Goal: Information Seeking & Learning: Learn about a topic

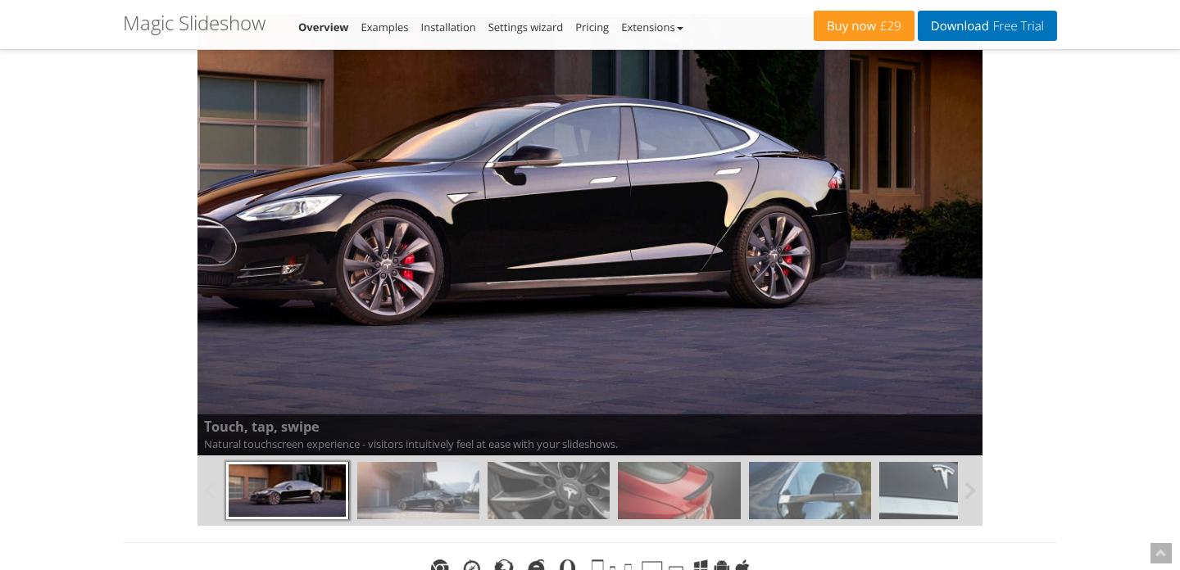
scroll to position [220, 0]
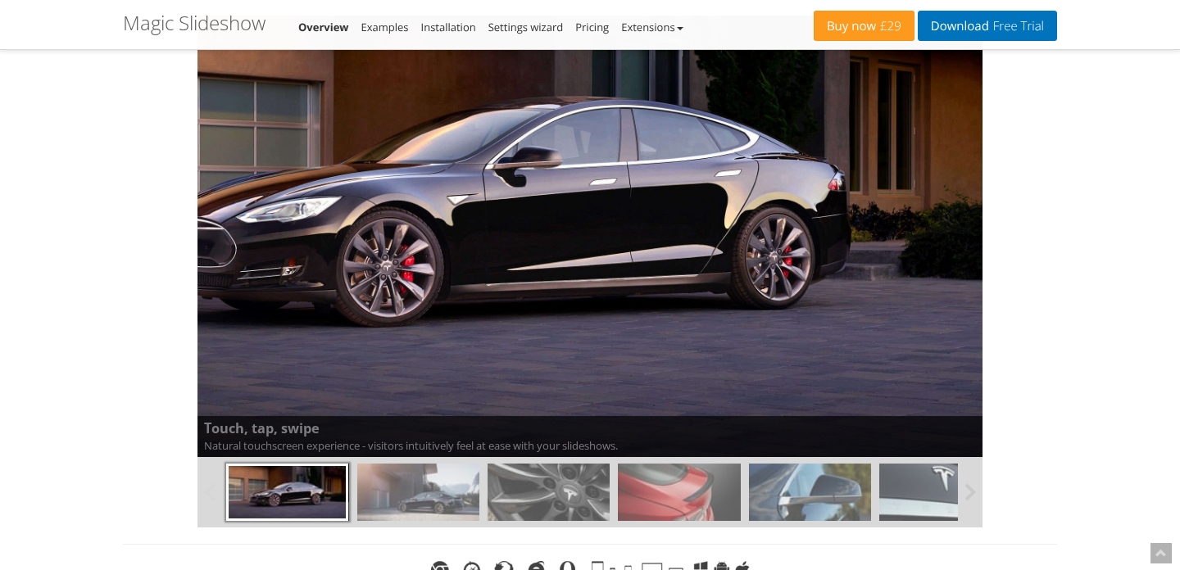
click at [443, 504] on img at bounding box center [418, 492] width 122 height 57
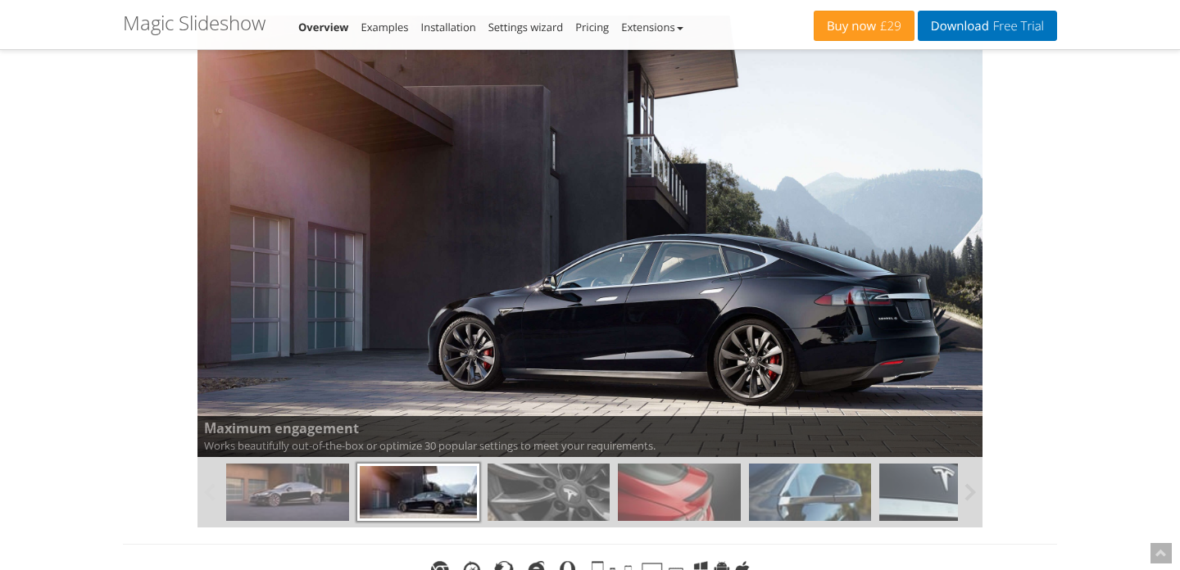
click at [542, 499] on img at bounding box center [549, 492] width 122 height 57
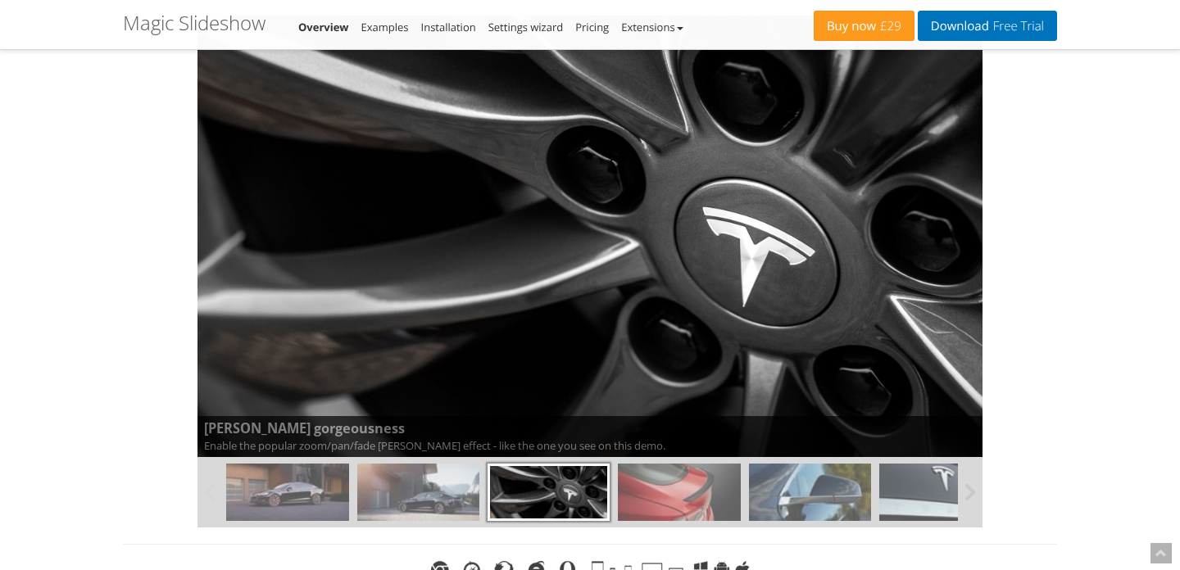
click at [643, 498] on img at bounding box center [679, 492] width 122 height 57
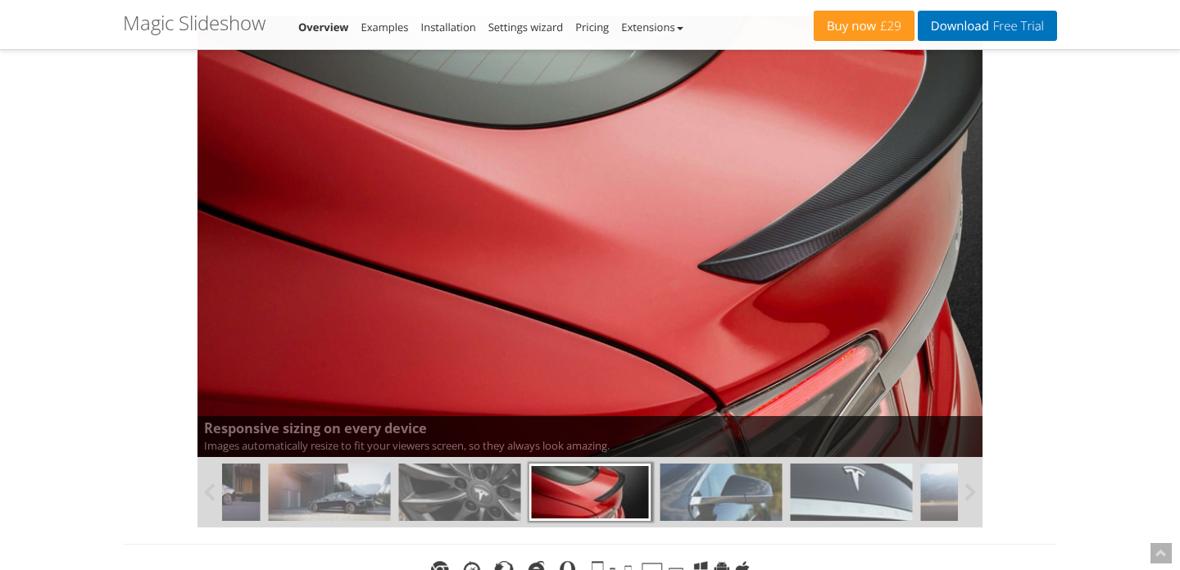
click at [738, 497] on img at bounding box center [721, 492] width 122 height 57
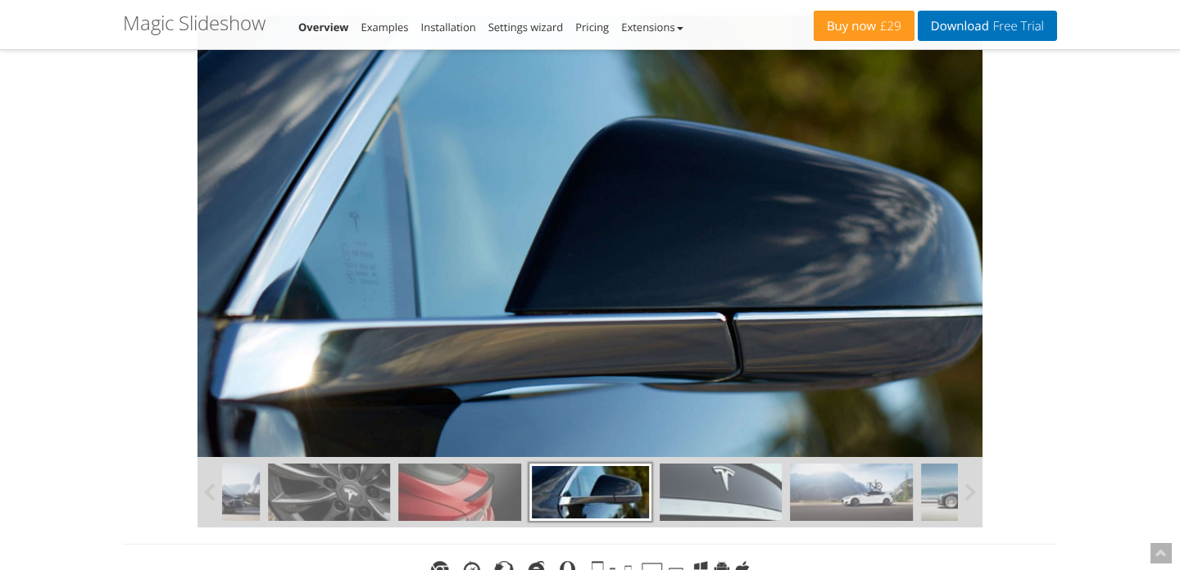
click at [760, 496] on img at bounding box center [721, 492] width 122 height 57
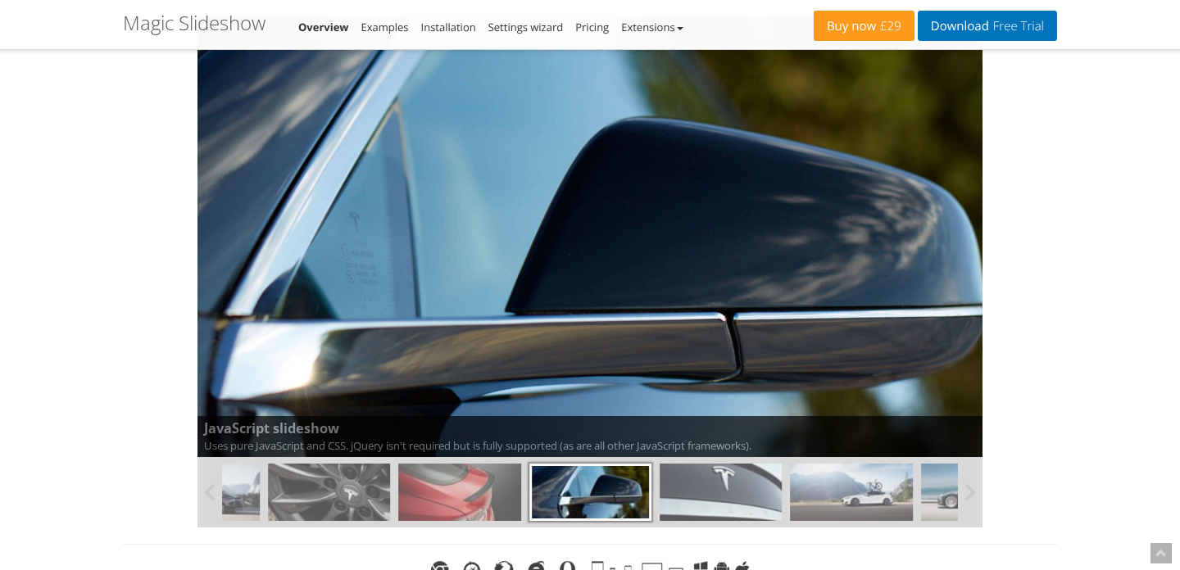
click at [838, 497] on img at bounding box center [851, 492] width 122 height 57
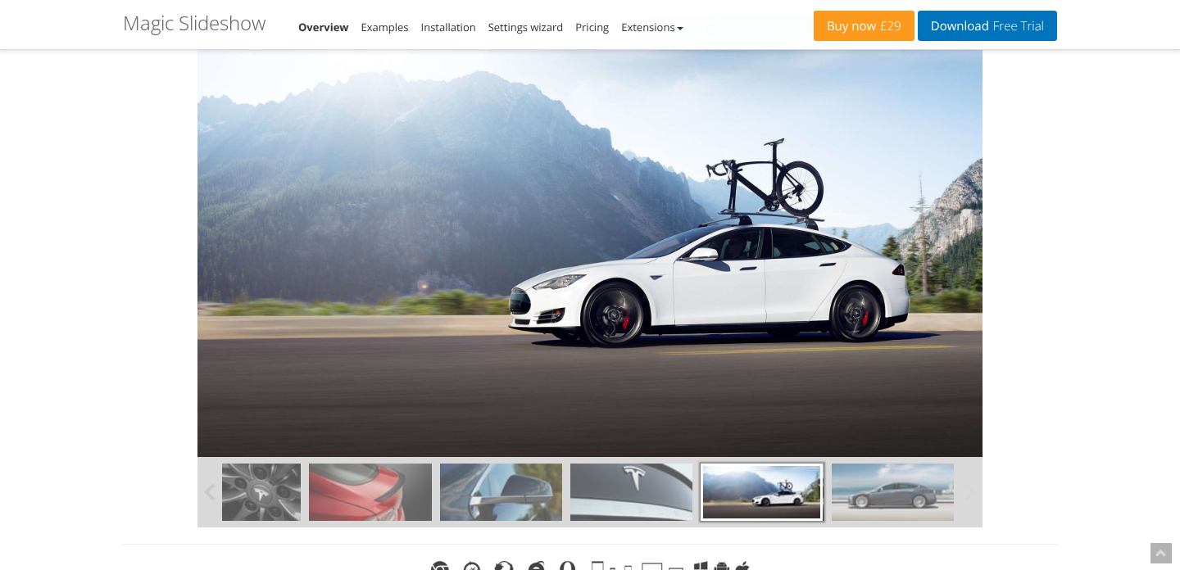
click at [882, 496] on img at bounding box center [893, 492] width 122 height 57
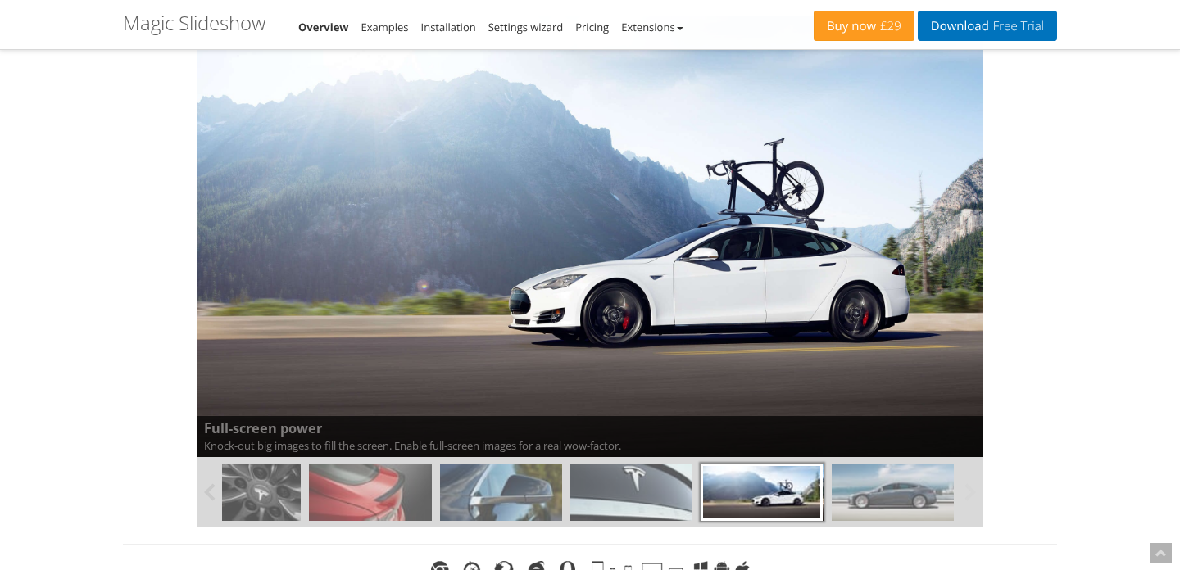
click at [900, 487] on img at bounding box center [893, 492] width 122 height 57
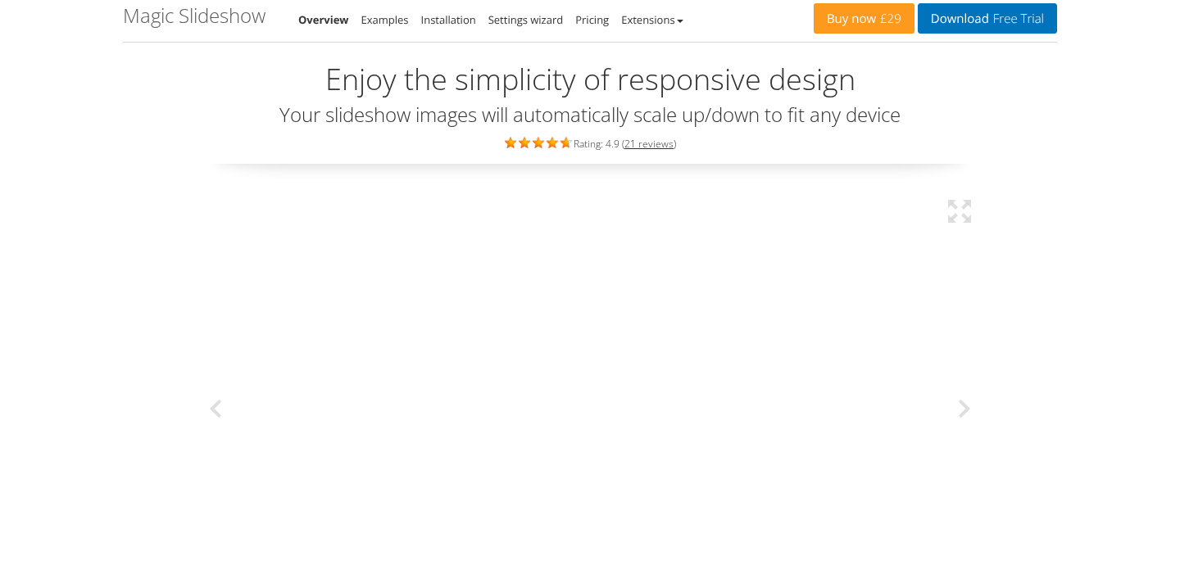
scroll to position [0, 0]
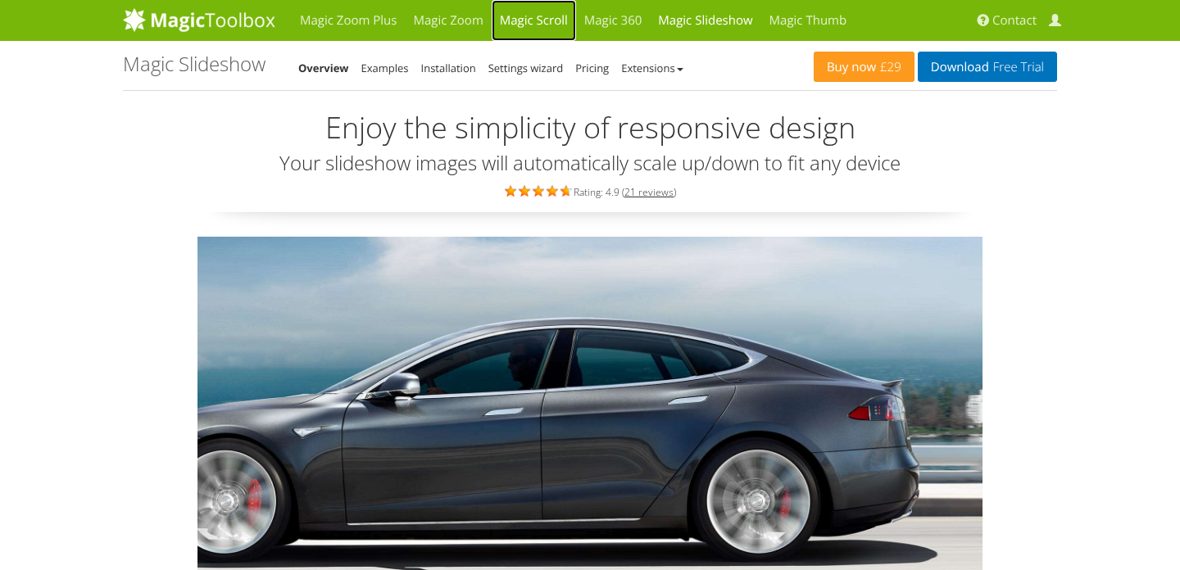
click at [529, 24] on link "Magic Scroll" at bounding box center [534, 20] width 84 height 41
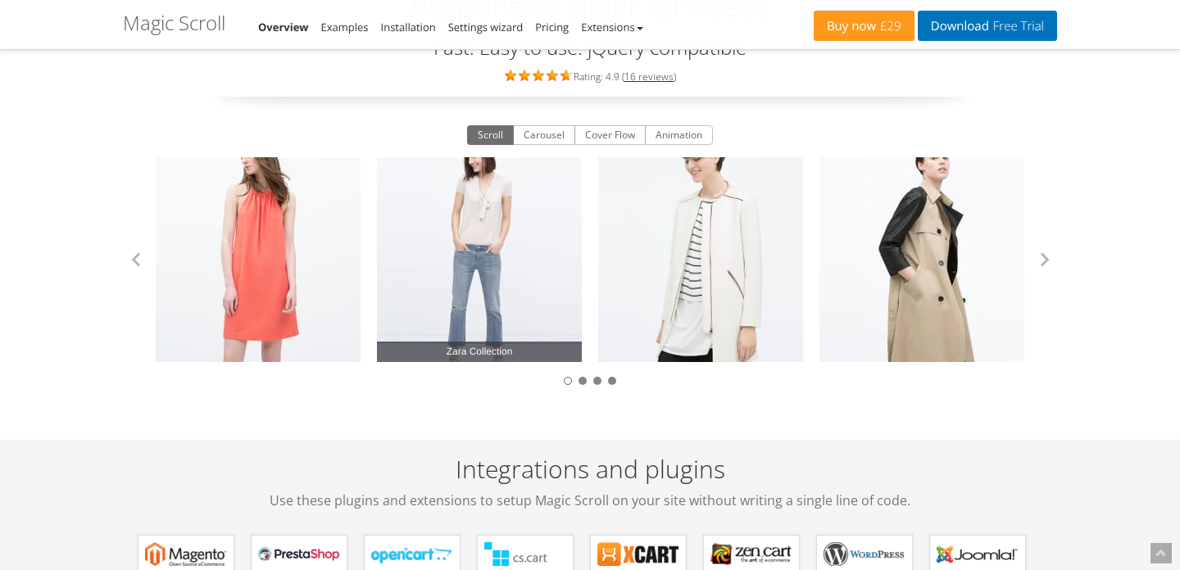
scroll to position [130, 0]
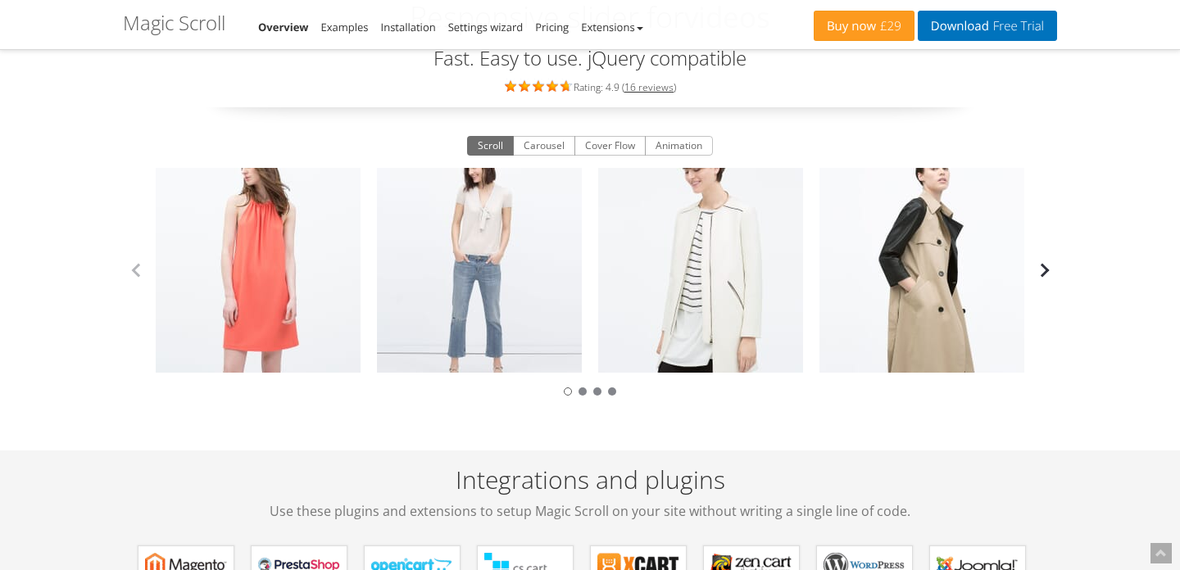
click at [1044, 268] on button "button" at bounding box center [1045, 270] width 25 height 25
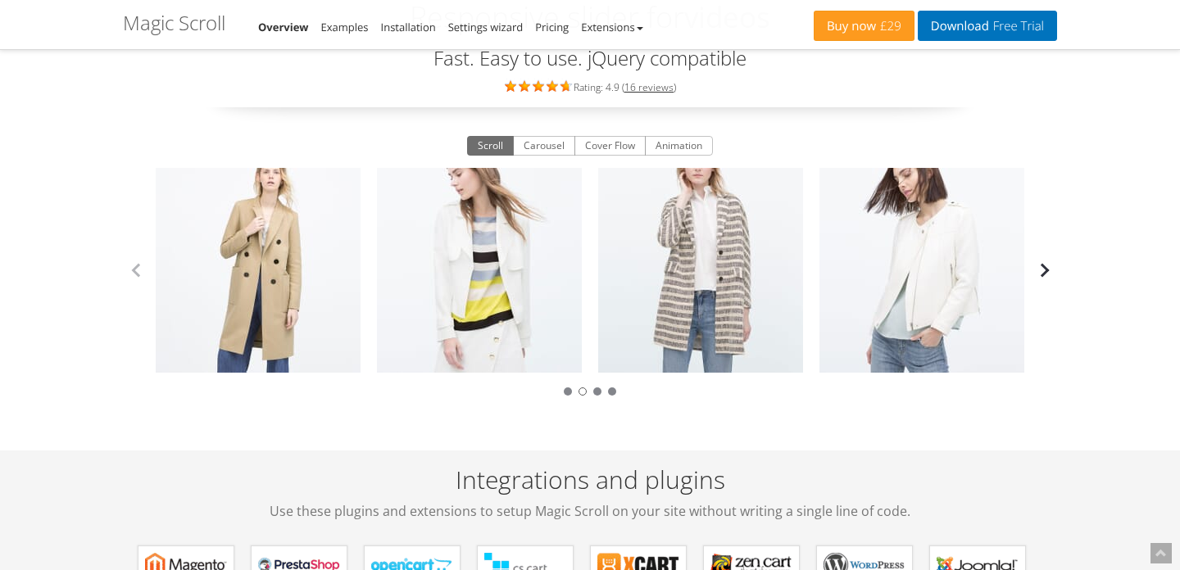
click at [1044, 268] on button "button" at bounding box center [1045, 270] width 25 height 25
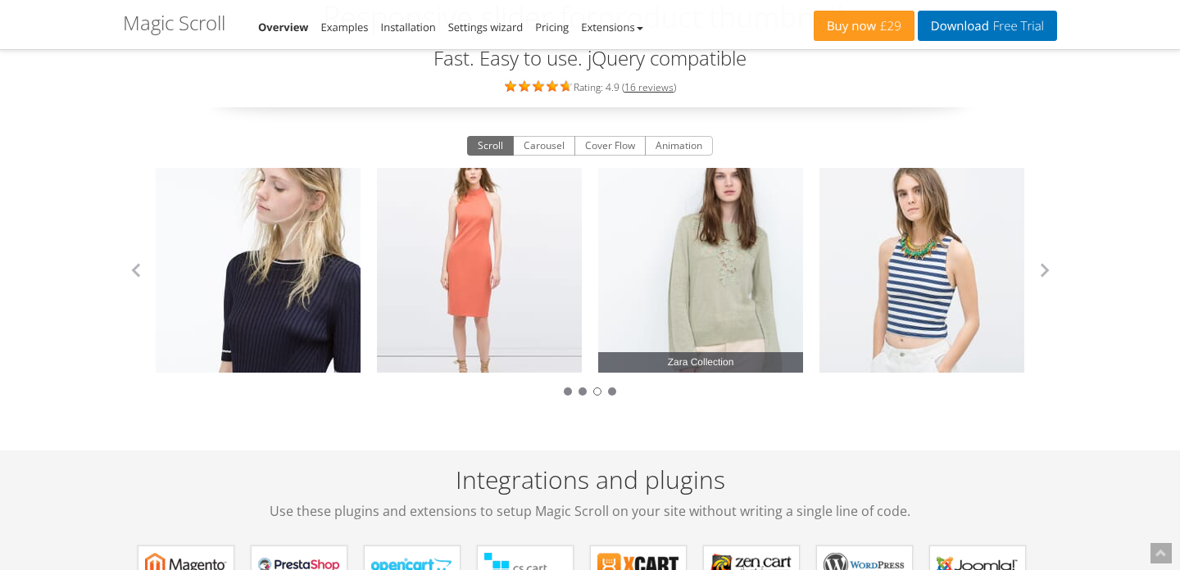
click at [706, 290] on link "Zara Collection" at bounding box center [700, 270] width 205 height 205
click at [697, 363] on span "Zara Collection" at bounding box center [700, 362] width 205 height 20
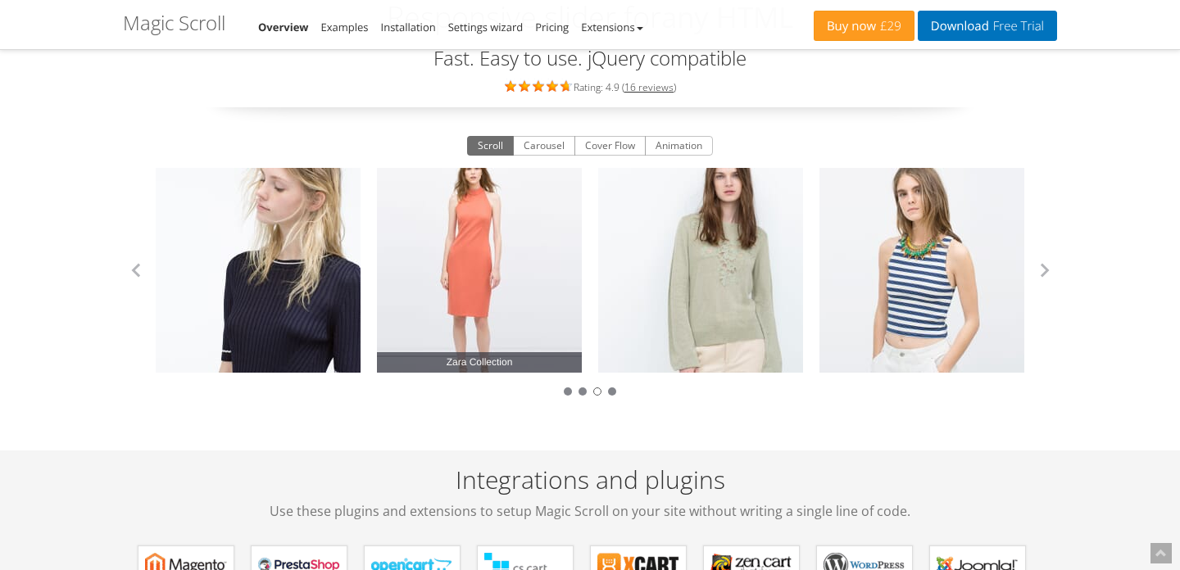
click at [426, 297] on link "Zara Collection" at bounding box center [479, 270] width 205 height 205
click at [547, 142] on button "Carousel" at bounding box center [544, 146] width 62 height 20
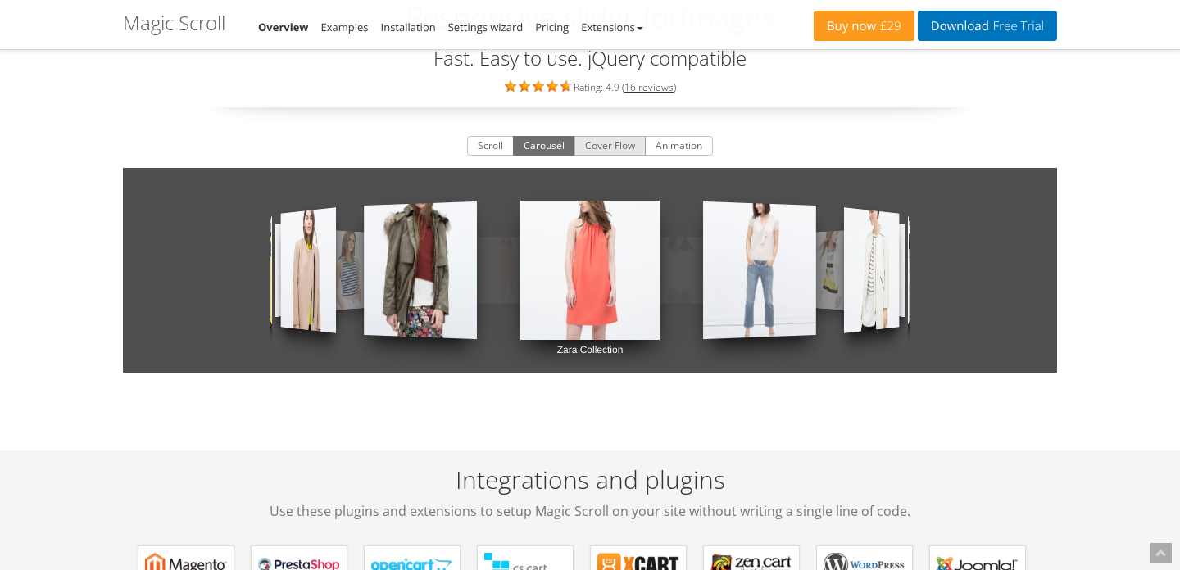
click at [607, 143] on button "Cover Flow" at bounding box center [609, 146] width 71 height 20
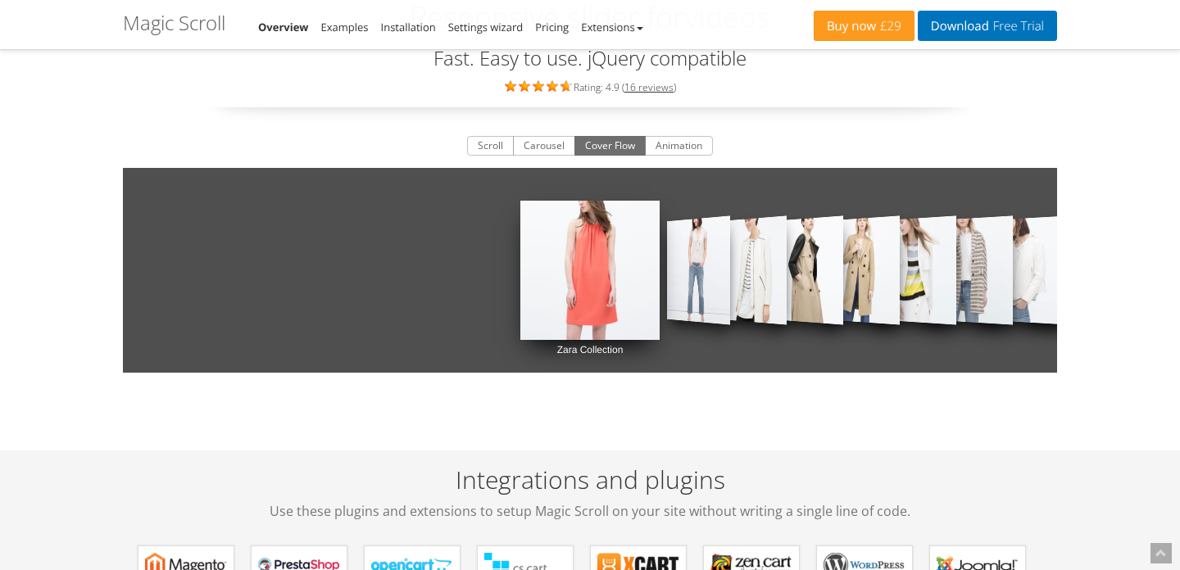
click at [591, 256] on link "Zara Collection" at bounding box center [589, 270] width 139 height 205
click at [678, 144] on button "Animation" at bounding box center [679, 146] width 68 height 20
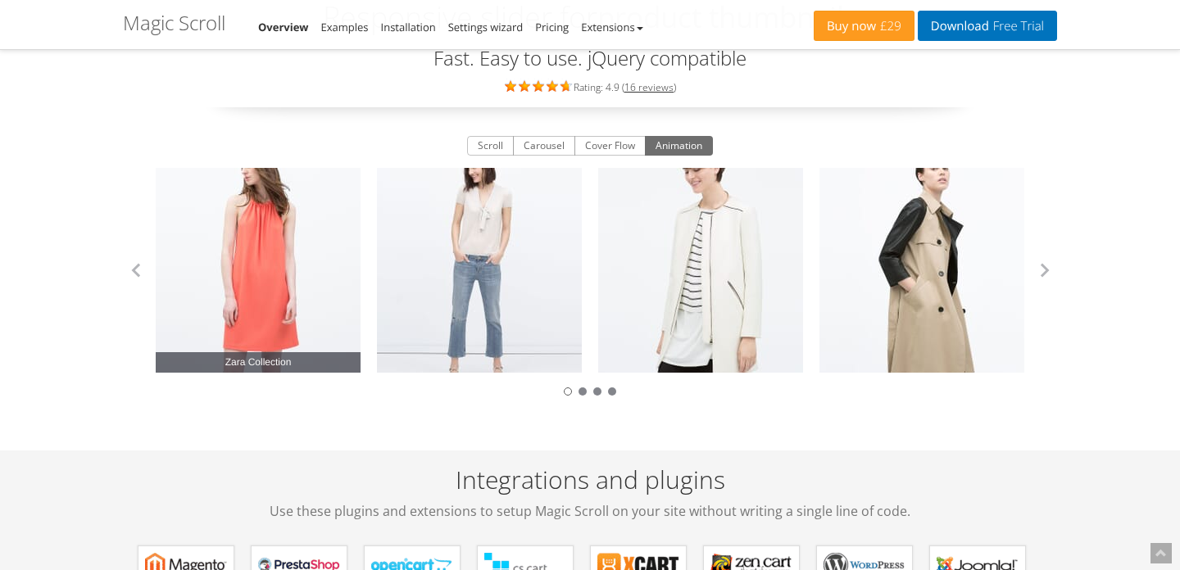
click at [279, 311] on link "Zara Collection" at bounding box center [258, 270] width 205 height 205
click at [277, 357] on span "Zara Collection" at bounding box center [258, 362] width 205 height 20
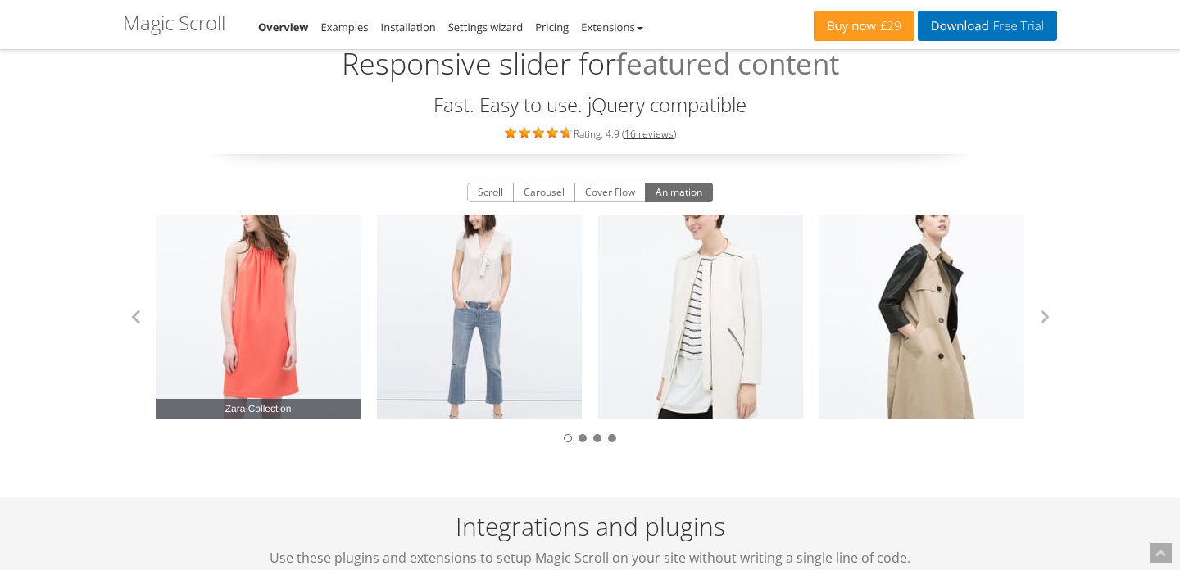
scroll to position [0, 0]
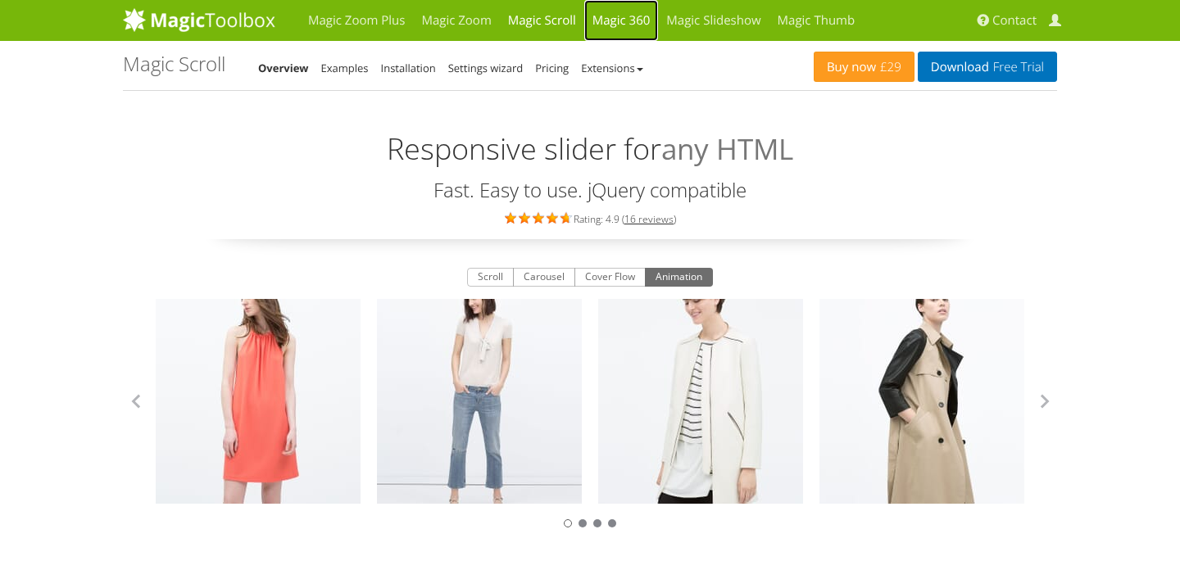
click at [627, 21] on link "Magic 360" at bounding box center [621, 20] width 75 height 41
